Goal: Communication & Community: Answer question/provide support

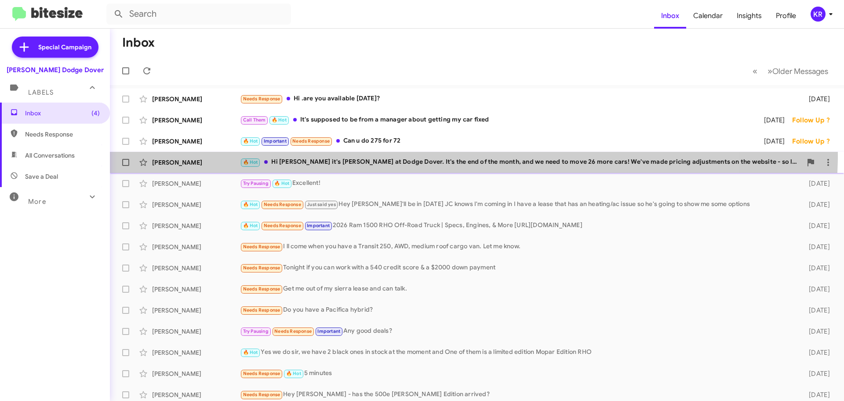
click at [397, 155] on div "[PERSON_NAME] 🔥 Hot Hi [PERSON_NAME] it's [PERSON_NAME] at Dodge Dover. It's th…" at bounding box center [477, 162] width 720 height 18
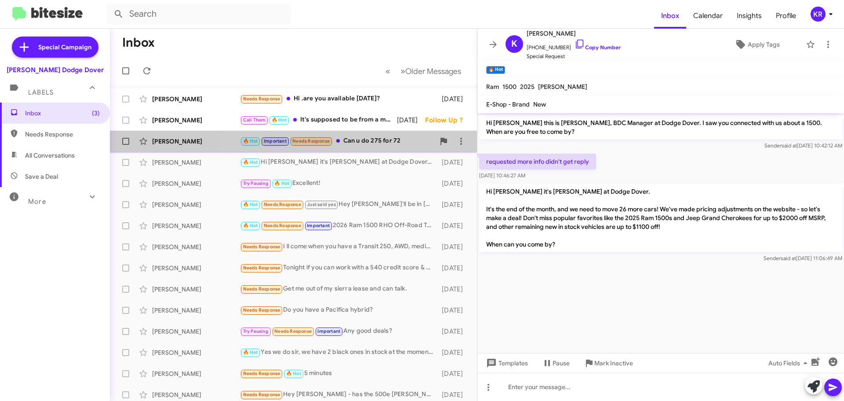
click at [374, 142] on div "🔥 Hot Important Needs Response Can u do 275 for 72" at bounding box center [337, 141] width 195 height 10
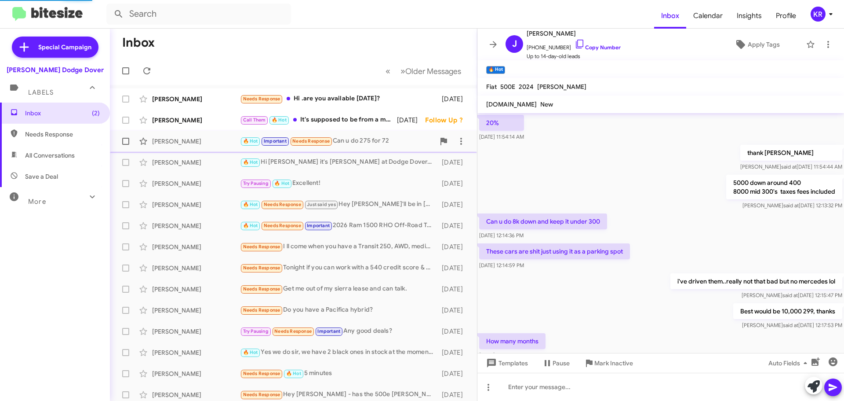
scroll to position [420, 0]
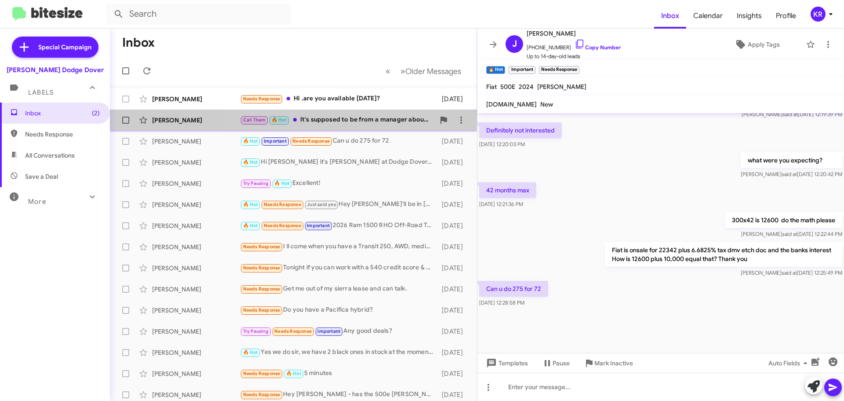
click at [326, 122] on div "Call Them 🔥 Hot It's supposed to be from a manager about getting my car fixed" at bounding box center [337, 120] width 195 height 10
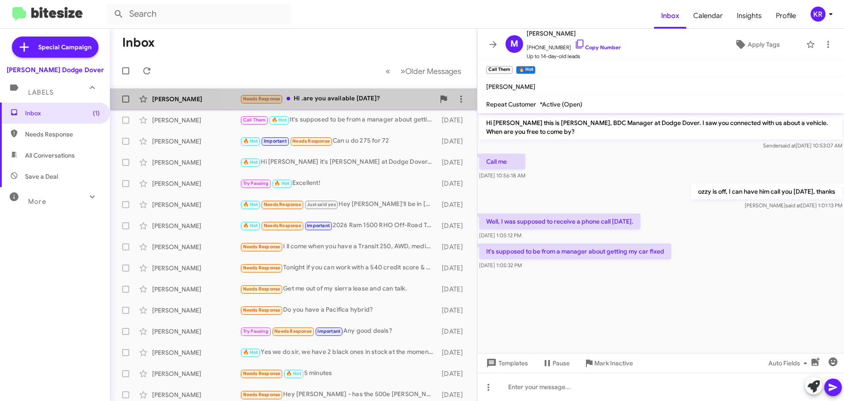
click at [345, 102] on div "Needs Response Hi .are you available [DATE]?" at bounding box center [337, 99] width 195 height 10
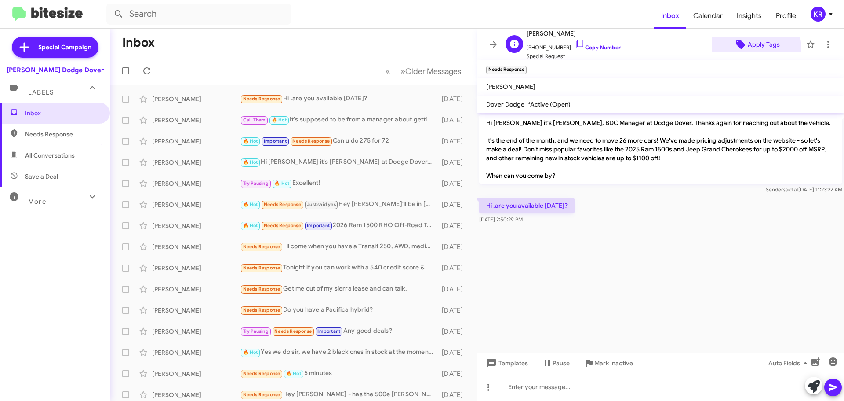
click at [741, 49] on icon at bounding box center [741, 44] width 11 height 11
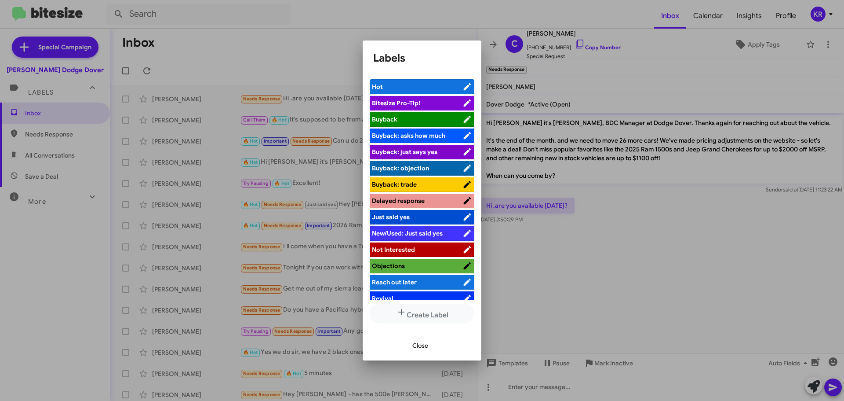
click at [391, 251] on span "Not Interested" at bounding box center [393, 249] width 43 height 8
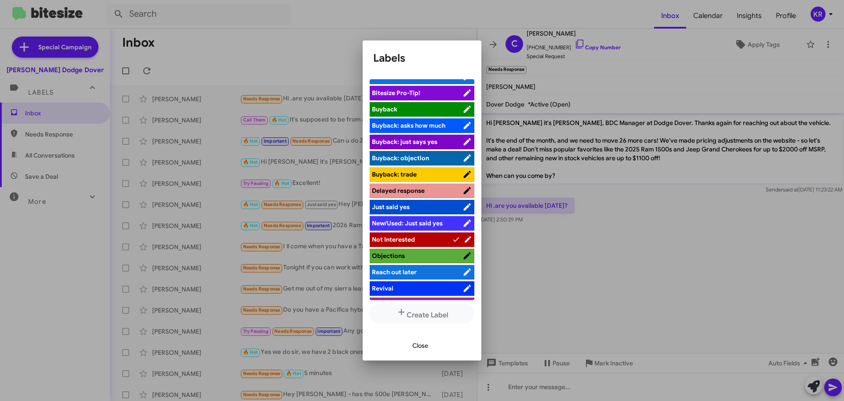
scroll to position [24, 0]
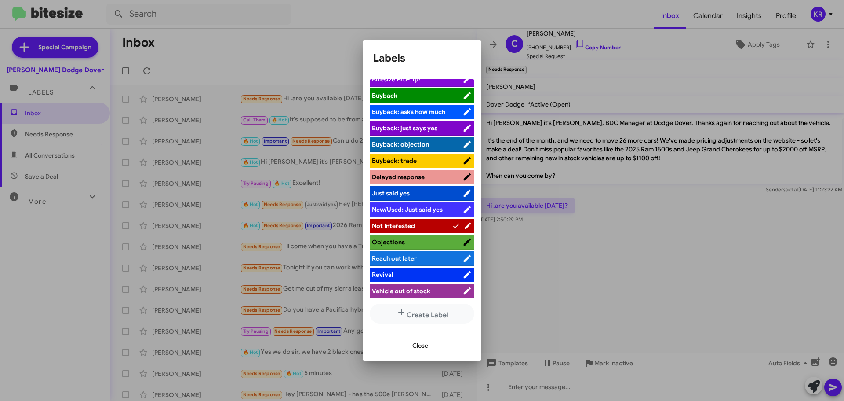
click at [415, 291] on span "Vehicle out of stock" at bounding box center [401, 291] width 58 height 8
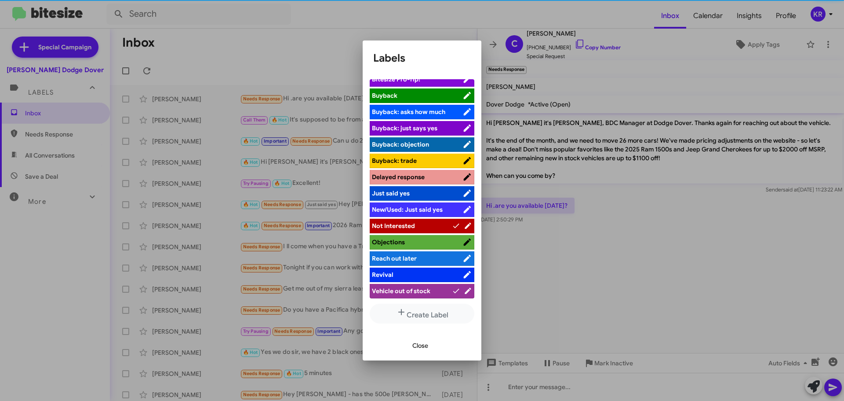
click at [416, 346] on span "Close" at bounding box center [420, 345] width 16 height 16
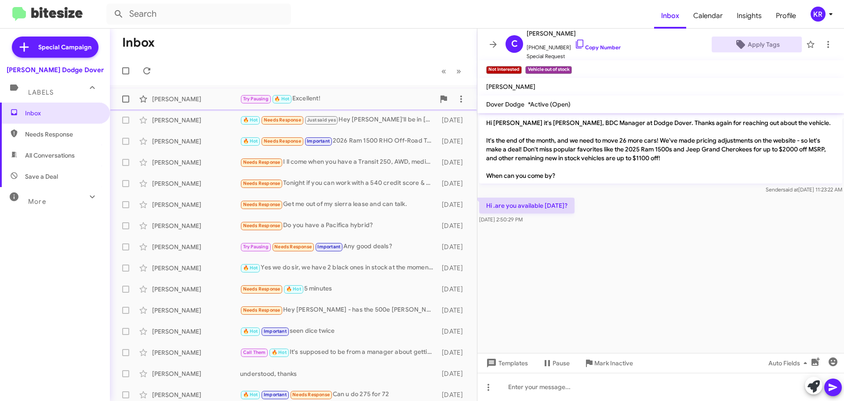
click at [326, 100] on div "Try Pausing 🔥 Hot Excellent!" at bounding box center [337, 99] width 195 height 10
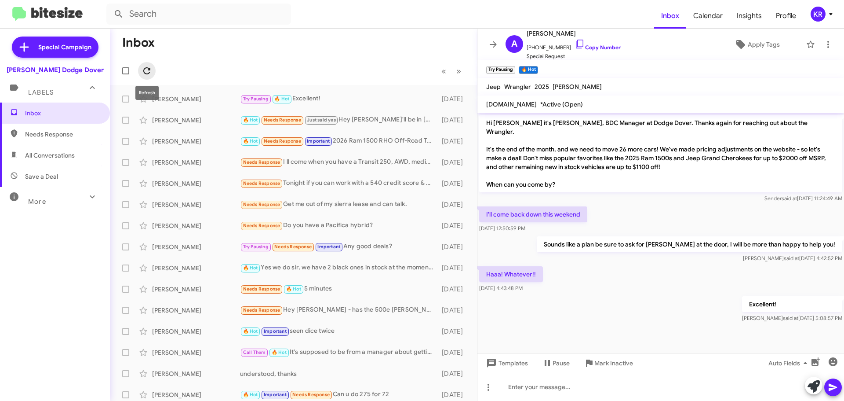
click at [152, 69] on span at bounding box center [147, 71] width 18 height 11
click at [494, 43] on icon at bounding box center [493, 44] width 11 height 11
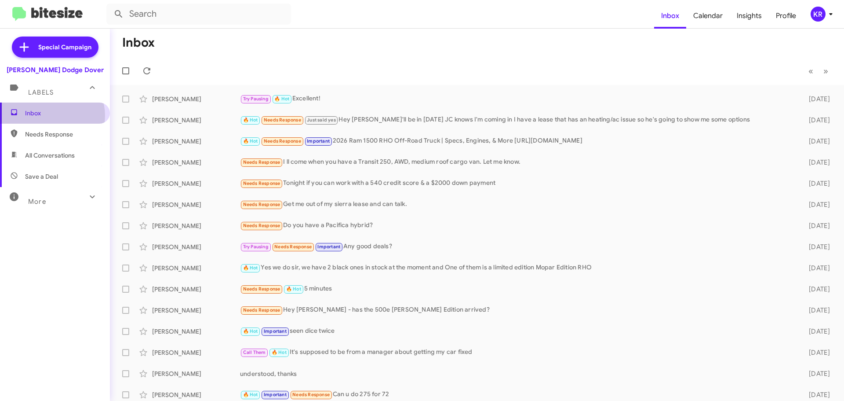
click at [51, 116] on span "Inbox" at bounding box center [62, 113] width 75 height 9
